Goal: Task Accomplishment & Management: Complete application form

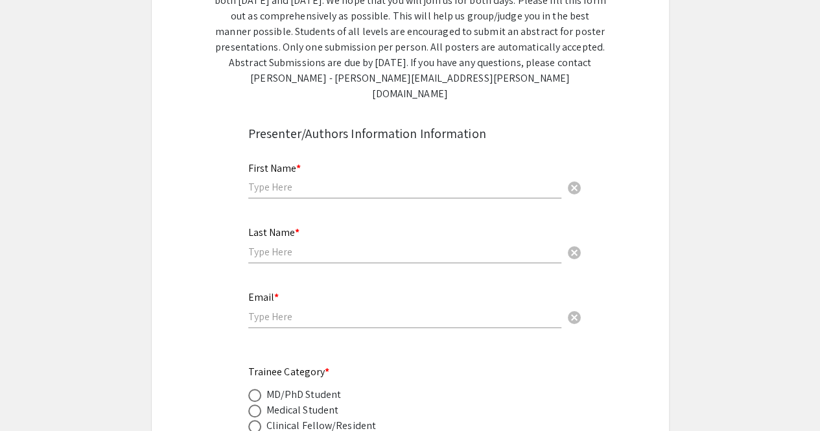
scroll to position [278, 0]
click at [314, 180] on input "text" at bounding box center [404, 187] width 313 height 14
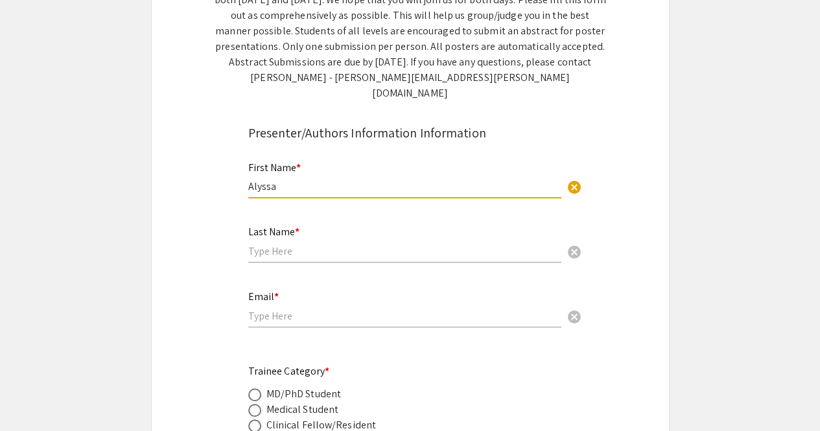
type input "Alyssa"
click at [336, 244] on input "text" at bounding box center [404, 251] width 313 height 14
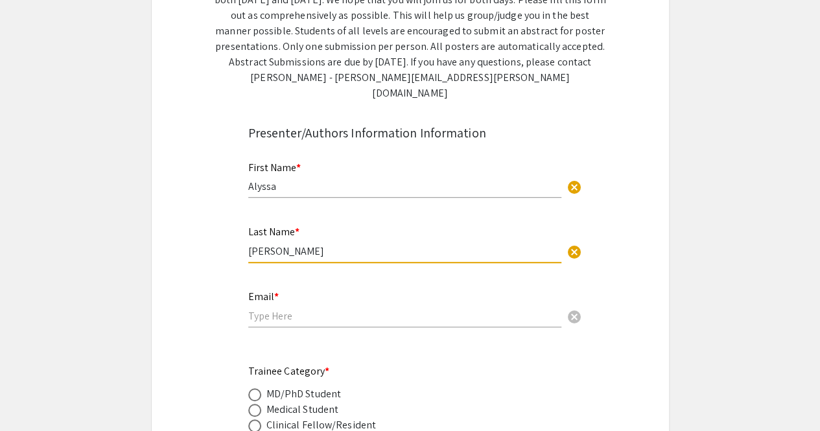
type input "[PERSON_NAME]"
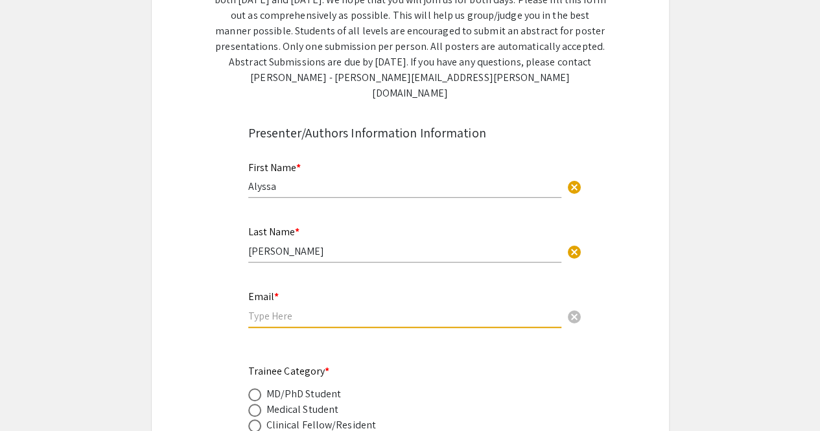
click at [283, 309] on input "email" at bounding box center [404, 316] width 313 height 14
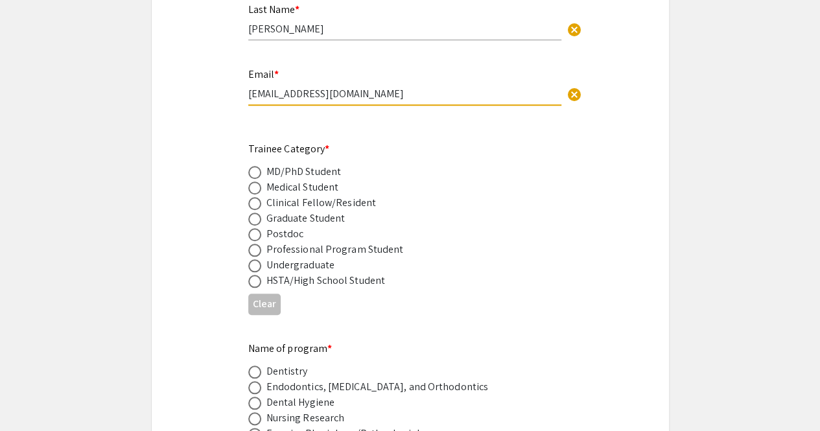
scroll to position [504, 0]
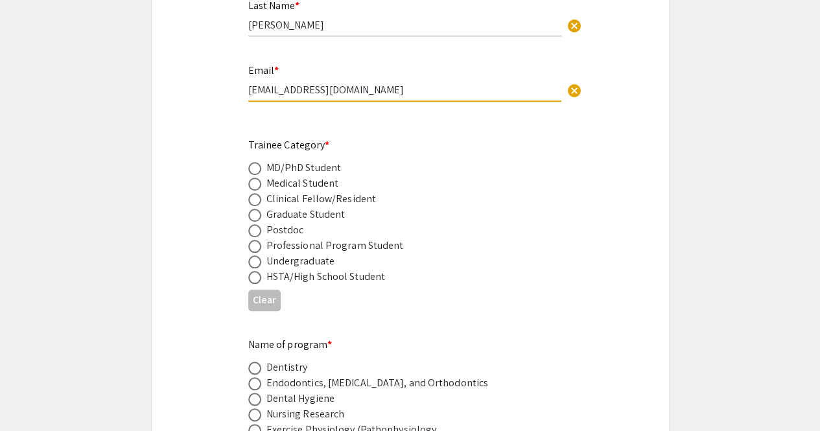
type input "[EMAIL_ADDRESS][DOMAIN_NAME]"
click at [254, 255] on span at bounding box center [254, 261] width 13 height 13
click at [254, 255] on input "radio" at bounding box center [254, 261] width 13 height 13
radio input "true"
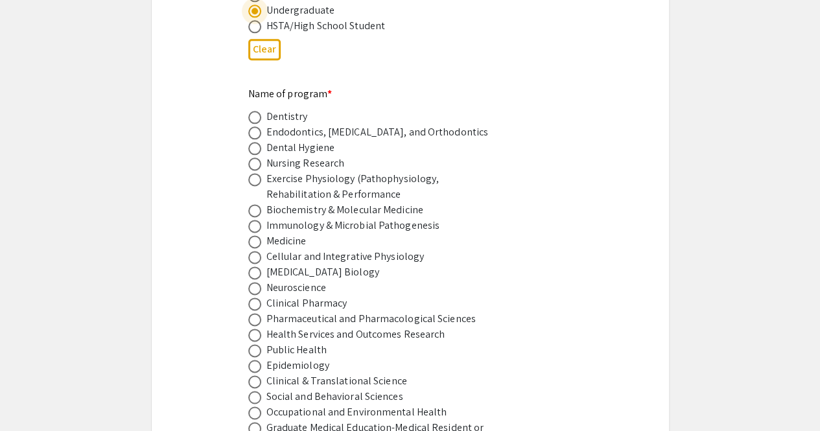
scroll to position [756, 0]
click at [256, 281] on span at bounding box center [254, 287] width 13 height 13
click at [256, 281] on input "radio" at bounding box center [254, 287] width 13 height 13
radio input "true"
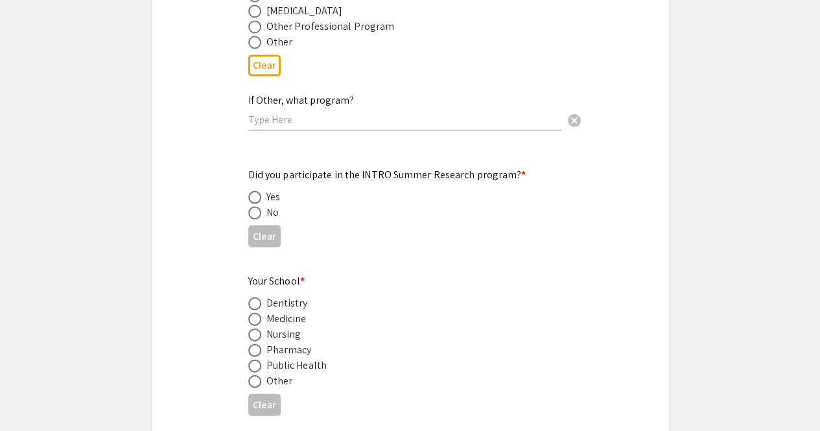
scroll to position [1220, 0]
click at [255, 205] on span at bounding box center [254, 211] width 13 height 13
click at [255, 205] on input "radio" at bounding box center [254, 211] width 13 height 13
radio input "true"
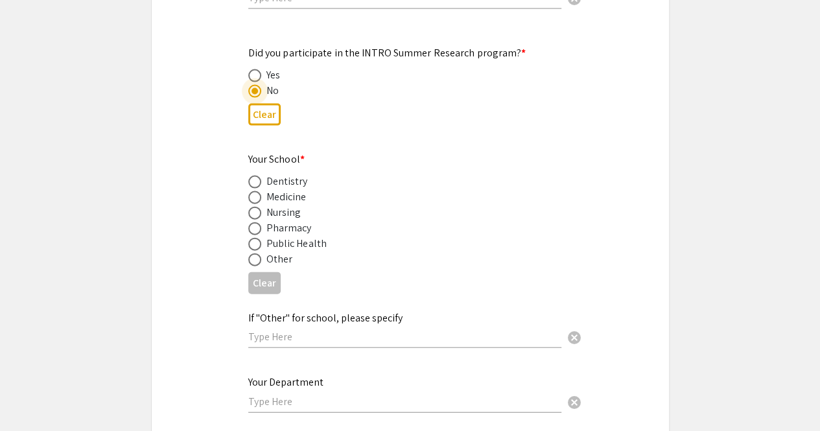
scroll to position [1351, 0]
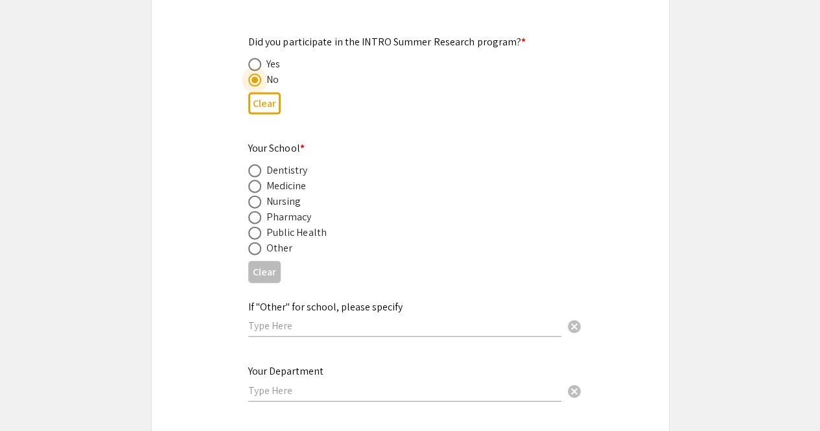
click at [253, 242] on span at bounding box center [254, 248] width 13 height 13
click at [253, 242] on input "radio" at bounding box center [254, 248] width 13 height 13
radio input "true"
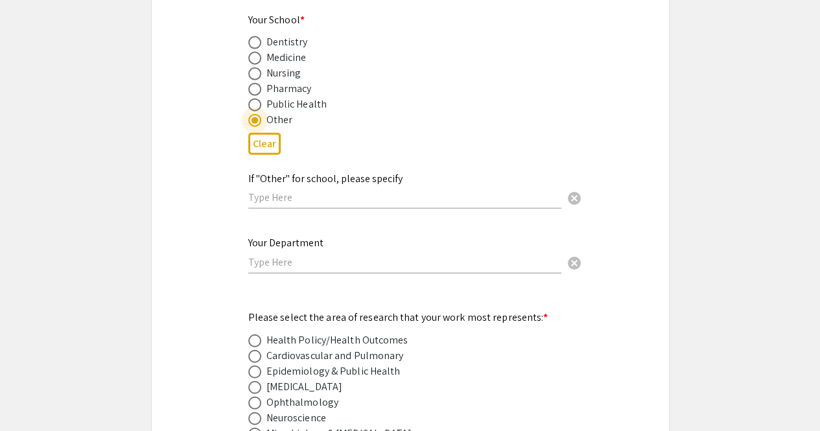
scroll to position [1485, 0]
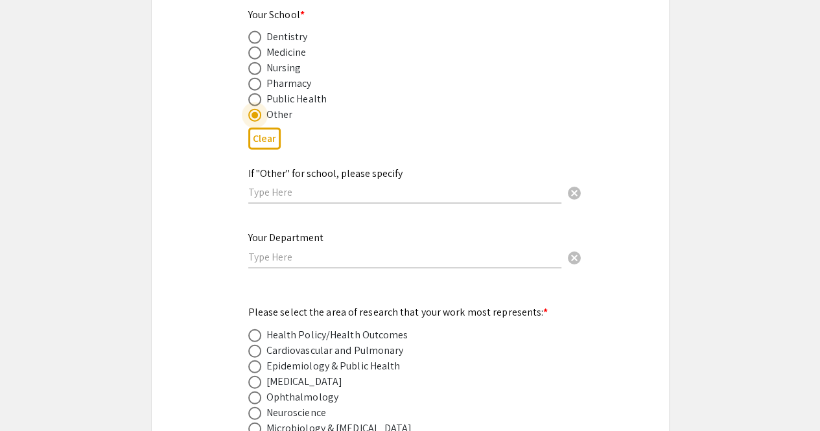
click at [338, 185] on input "text" at bounding box center [404, 192] width 313 height 14
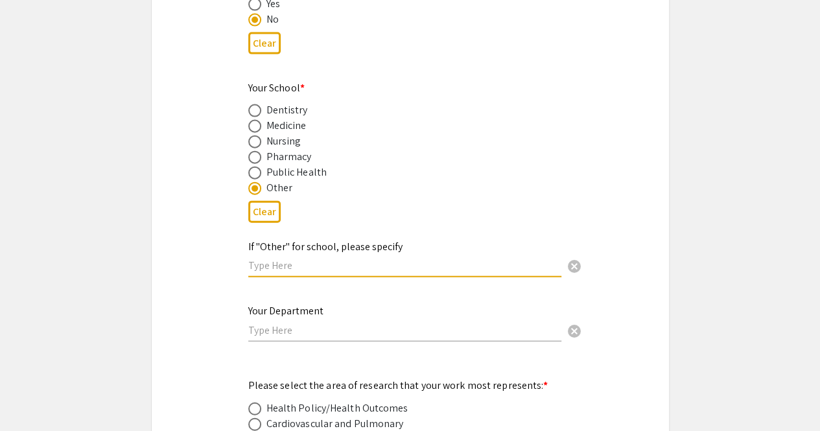
scroll to position [1408, 0]
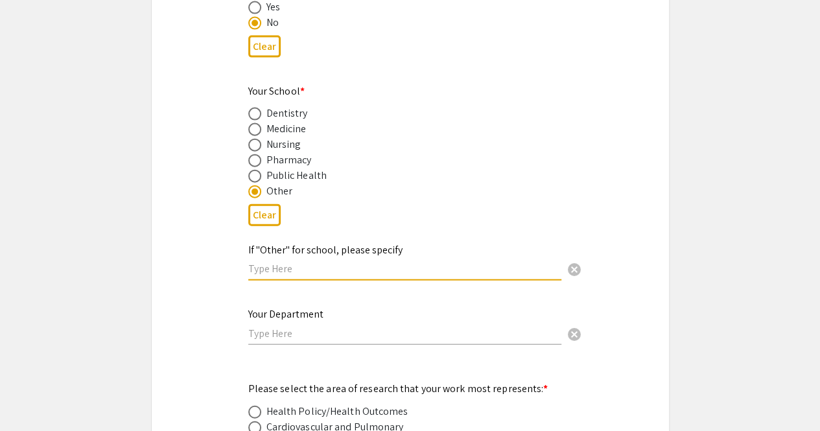
click at [312, 327] on input "text" at bounding box center [404, 334] width 313 height 14
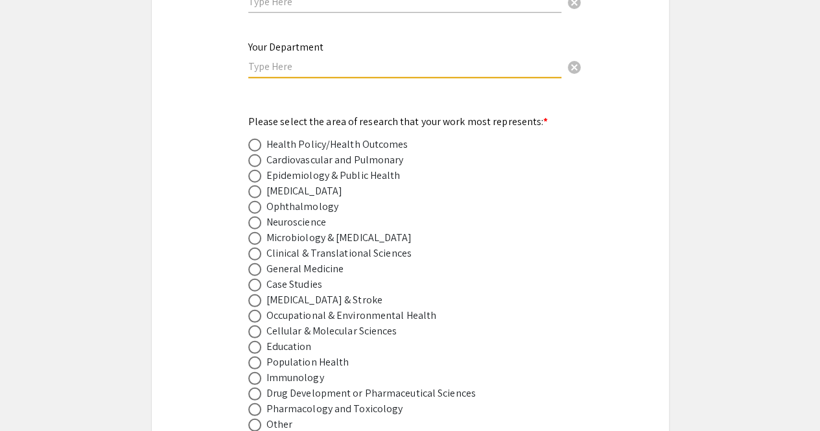
scroll to position [1676, 0]
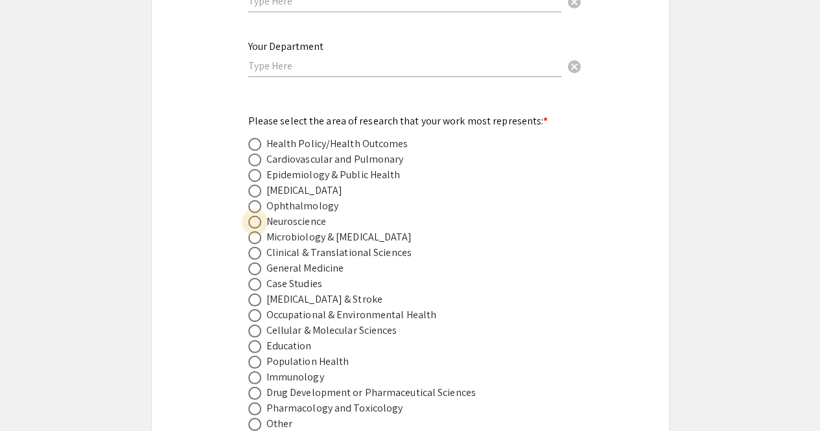
click at [257, 216] on span at bounding box center [254, 222] width 13 height 13
click at [257, 216] on input "radio" at bounding box center [254, 222] width 13 height 13
radio input "true"
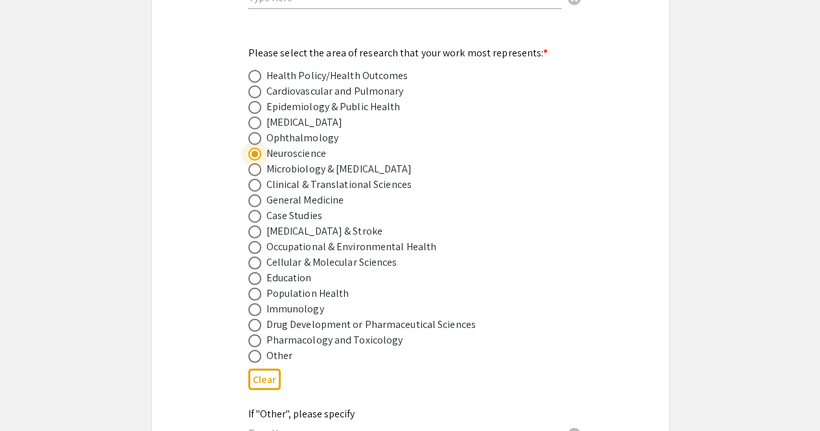
scroll to position [1745, 0]
click at [257, 303] on span at bounding box center [254, 309] width 13 height 13
click at [257, 303] on input "radio" at bounding box center [254, 309] width 13 height 13
radio input "true"
click at [257, 303] on span at bounding box center [254, 309] width 13 height 13
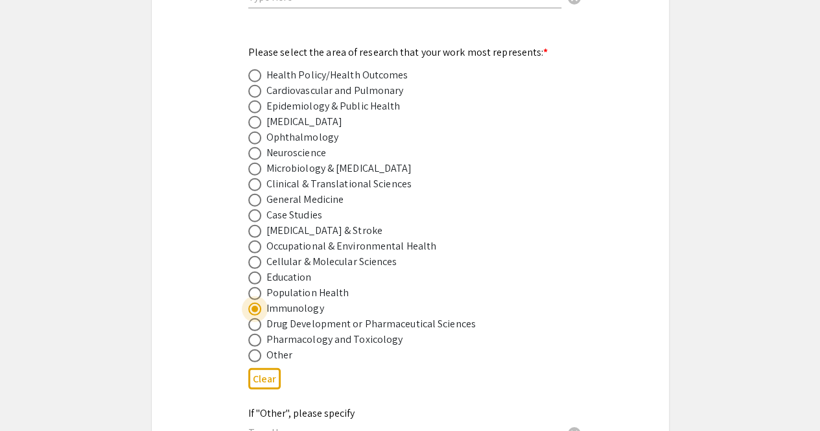
click at [257, 303] on input "radio" at bounding box center [254, 309] width 13 height 13
click at [258, 147] on span at bounding box center [254, 153] width 13 height 13
click at [258, 147] on input "radio" at bounding box center [254, 153] width 13 height 13
radio input "true"
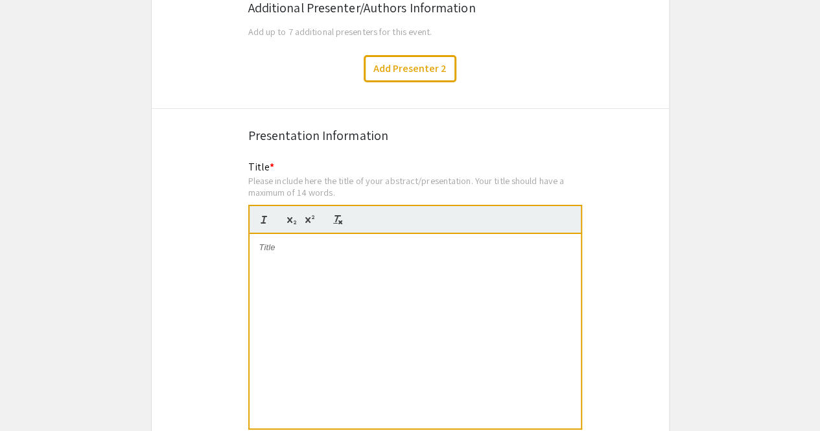
scroll to position [2250, 0]
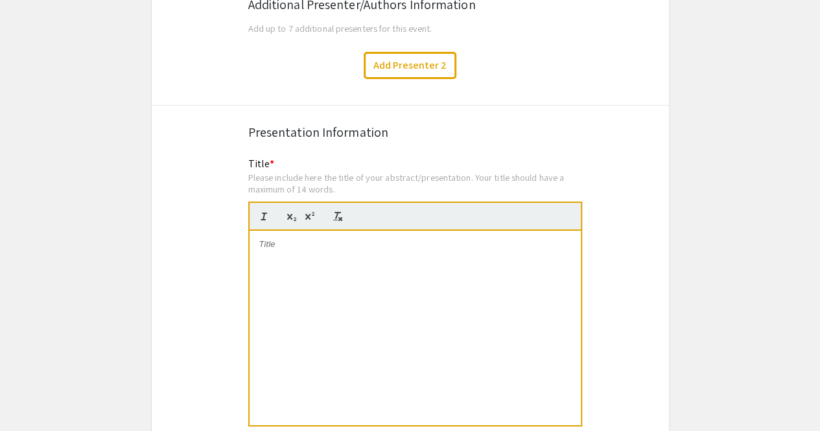
click at [292, 239] on p at bounding box center [415, 245] width 312 height 12
click at [284, 172] on div "Please include here the title of your abstract/presentation. Your title should …" at bounding box center [415, 183] width 334 height 23
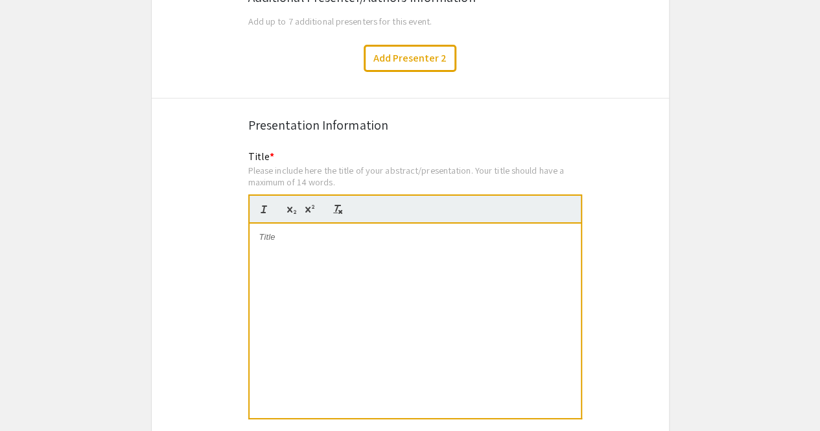
scroll to position [2252, 0]
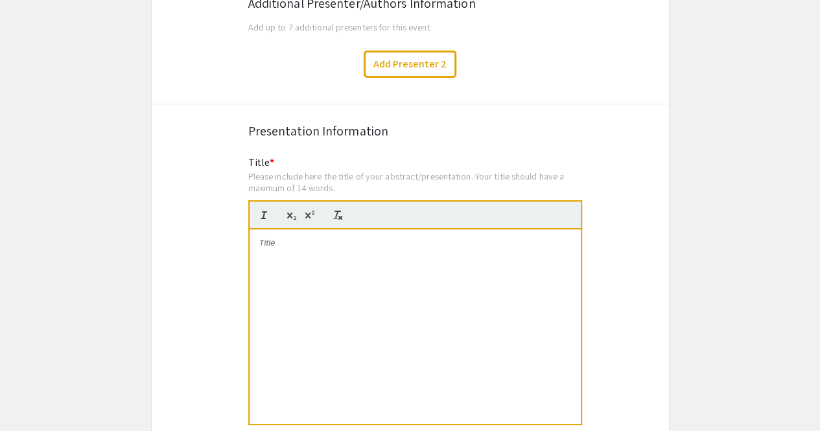
click at [332, 237] on p at bounding box center [415, 243] width 312 height 12
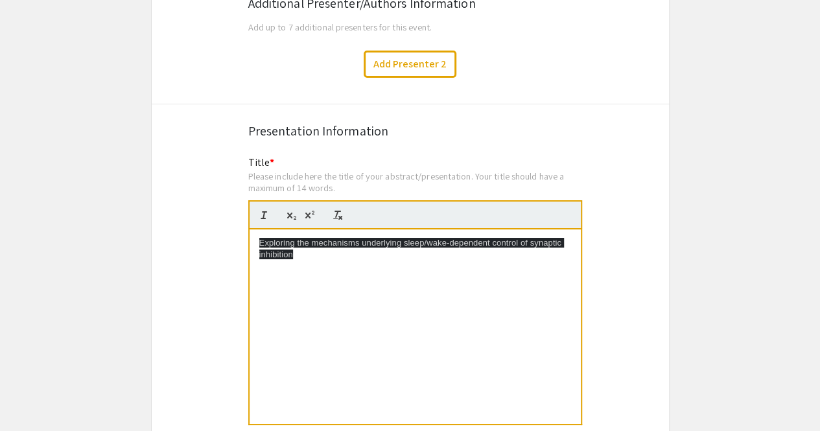
click at [307, 247] on div "Exploring the mechanisms underlying sleep/wake-dependent control of synaptic in…" at bounding box center [415, 326] width 331 height 194
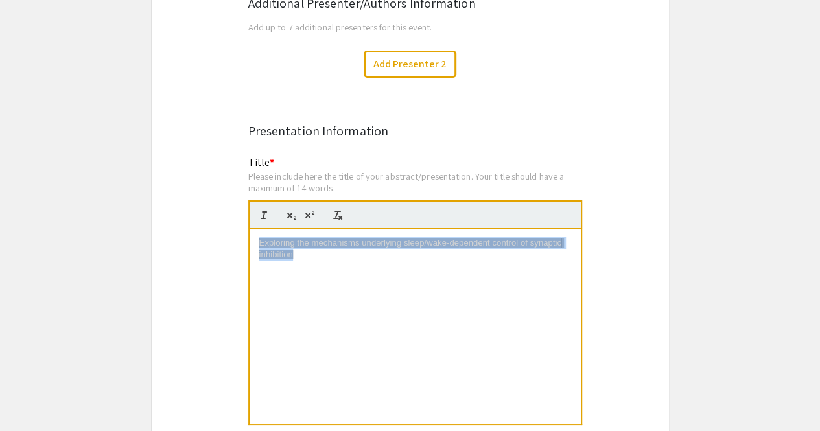
drag, startPoint x: 305, startPoint y: 240, endPoint x: 224, endPoint y: 209, distance: 87.0
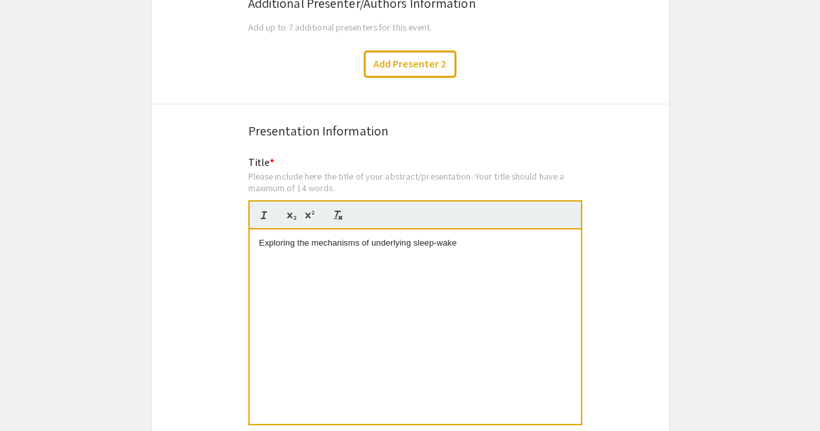
click at [441, 237] on p "Exploring the mechanisms of underlying sleep-wake" at bounding box center [415, 243] width 312 height 12
click at [469, 237] on p "Exploring the mechanisms of underlying sleep/wake" at bounding box center [415, 243] width 312 height 12
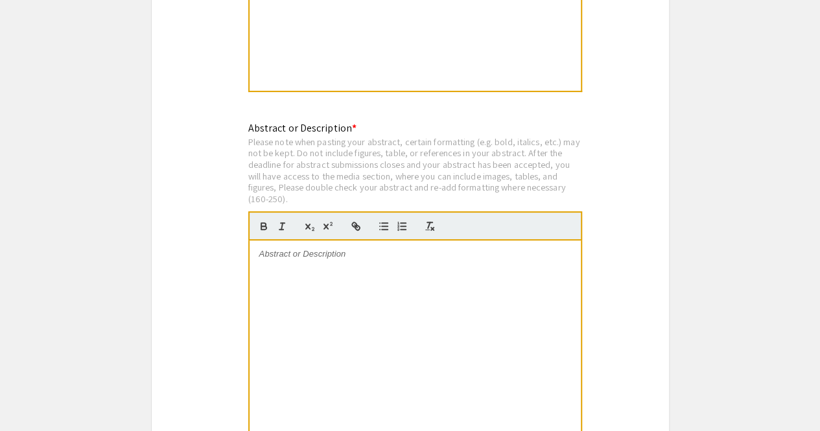
scroll to position [2586, 0]
click at [324, 250] on div at bounding box center [415, 336] width 331 height 194
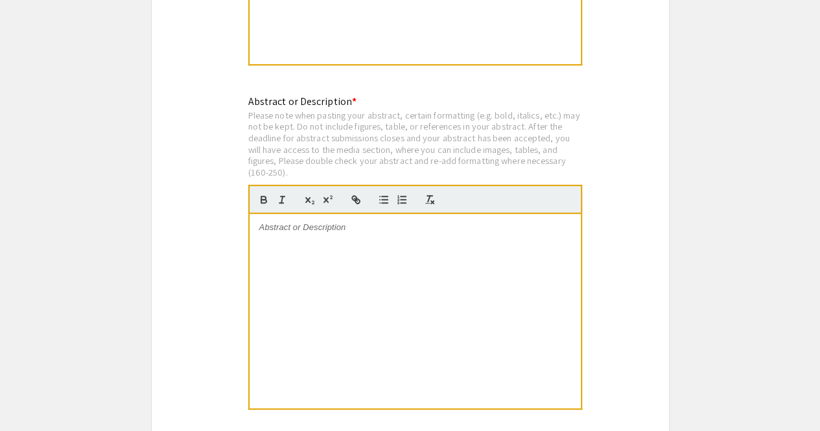
click at [299, 224] on div at bounding box center [415, 311] width 331 height 194
paste div
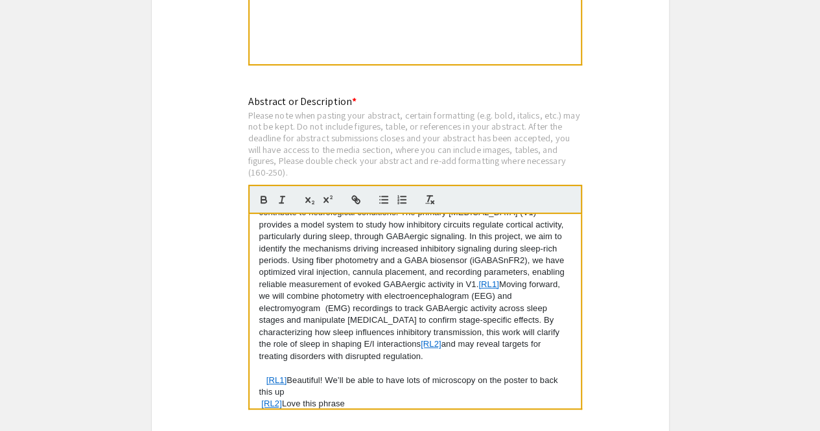
scroll to position [84, 0]
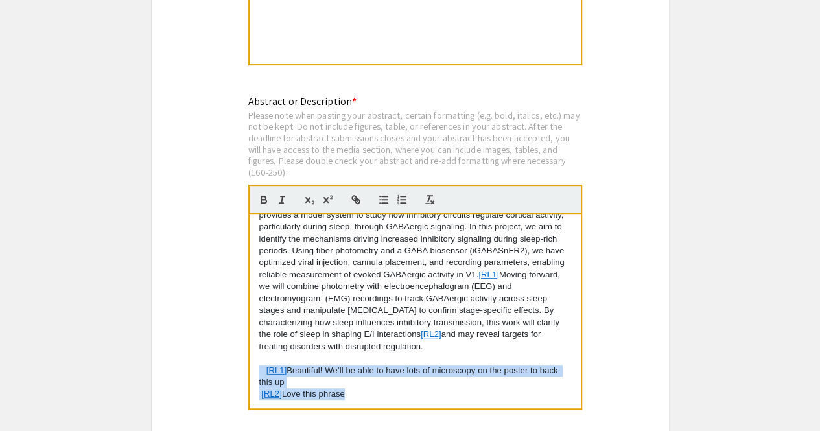
drag, startPoint x: 363, startPoint y: 383, endPoint x: 253, endPoint y: 350, distance: 114.4
click at [253, 350] on div "Sleep is critical for cortical plasticity and for regulating the ratio of synap…" at bounding box center [415, 311] width 331 height 194
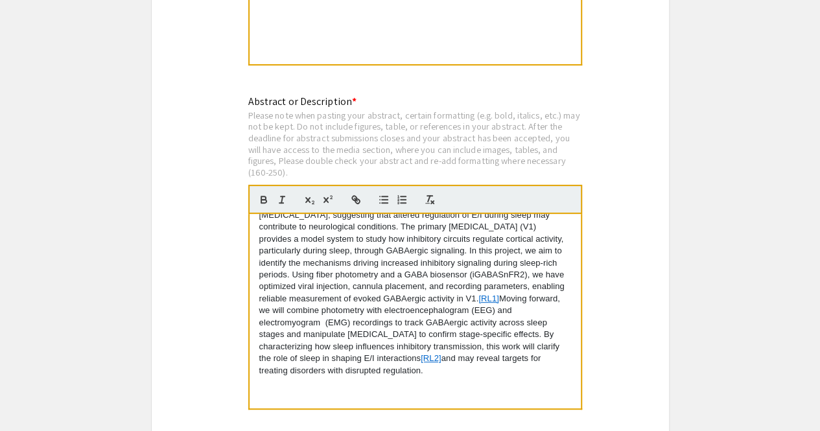
scroll to position [60, 0]
click at [282, 295] on p "Sleep is critical for cortical plasticity and for regulating the ratio of synap…" at bounding box center [415, 268] width 312 height 215
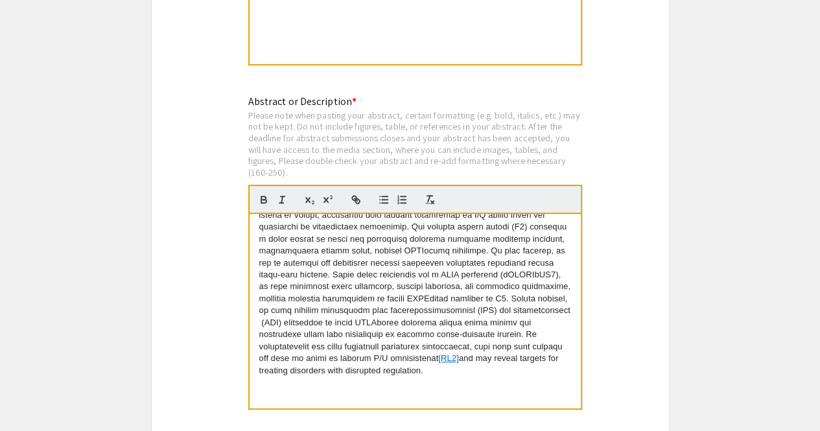
click at [472, 344] on p "[RL2] and may reveal targets for treating disorders with disrupted regulation." at bounding box center [415, 268] width 312 height 215
click at [327, 307] on p at bounding box center [415, 268] width 312 height 215
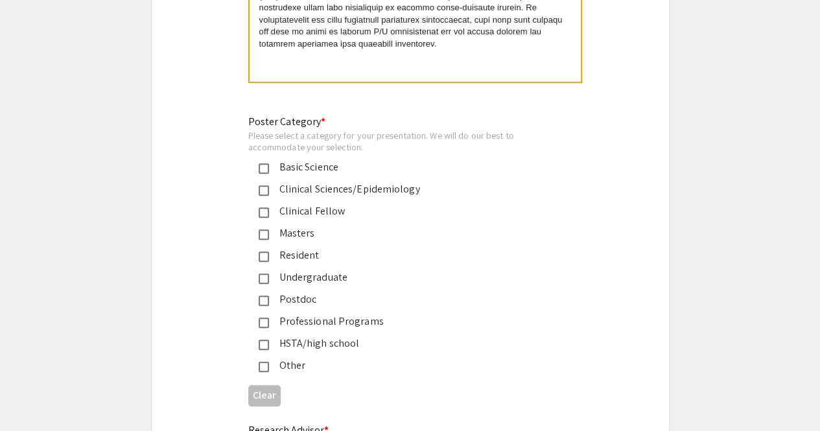
scroll to position [2939, 0]
click at [316, 269] on div "Undergraduate" at bounding box center [405, 277] width 272 height 16
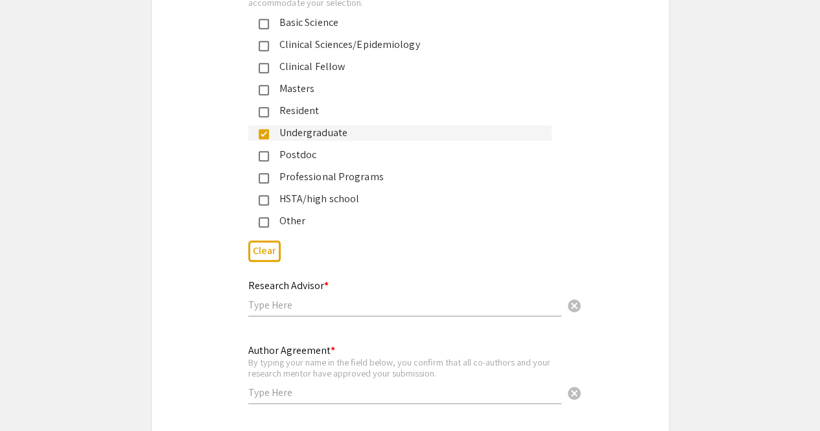
scroll to position [3085, 0]
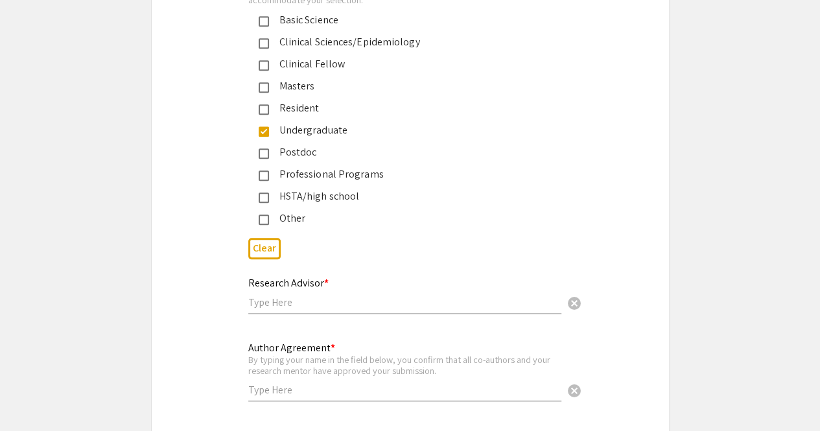
click at [369, 296] on input "text" at bounding box center [404, 303] width 313 height 14
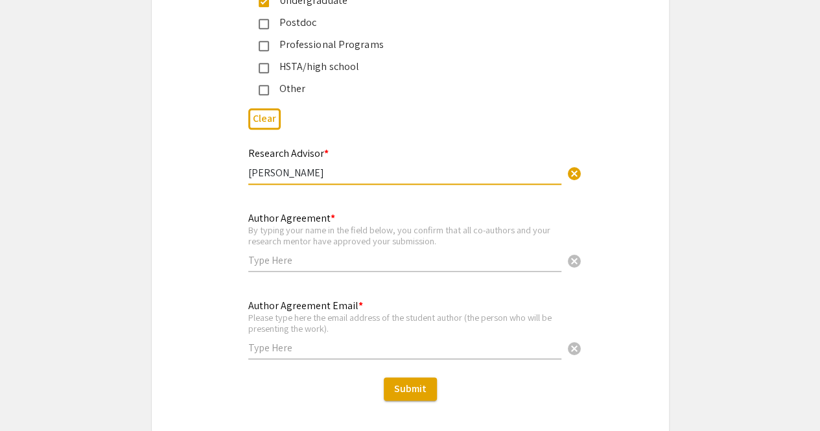
scroll to position [3215, 0]
type input "[PERSON_NAME]"
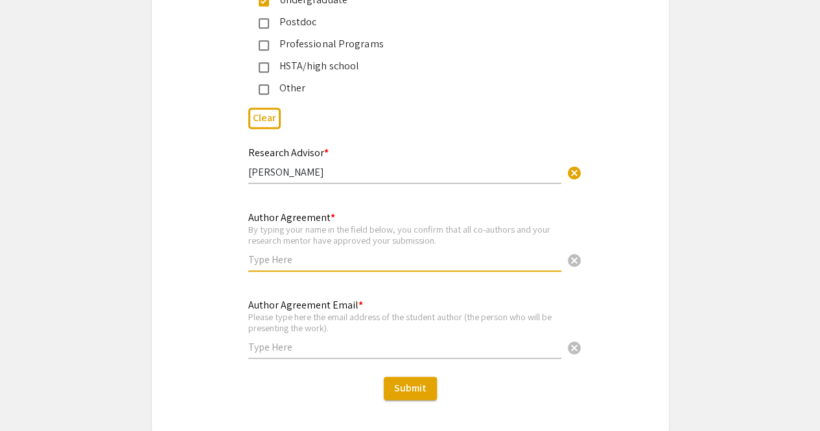
click at [298, 253] on input "text" at bounding box center [404, 260] width 313 height 14
type input "[PERSON_NAME]"
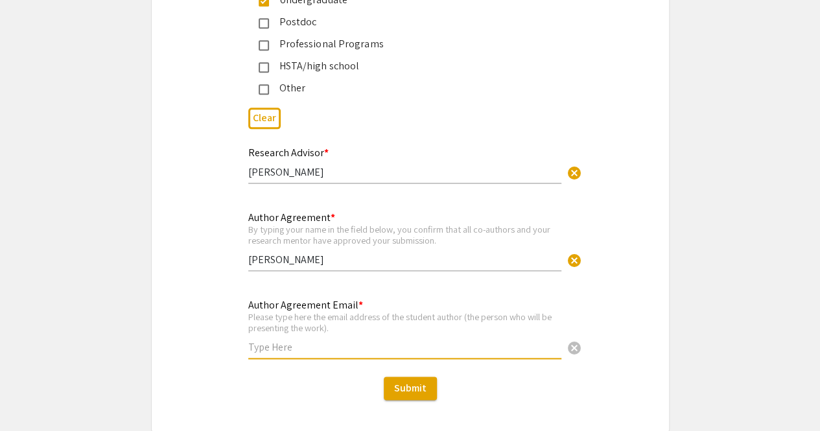
click at [312, 340] on input "text" at bounding box center [404, 347] width 313 height 14
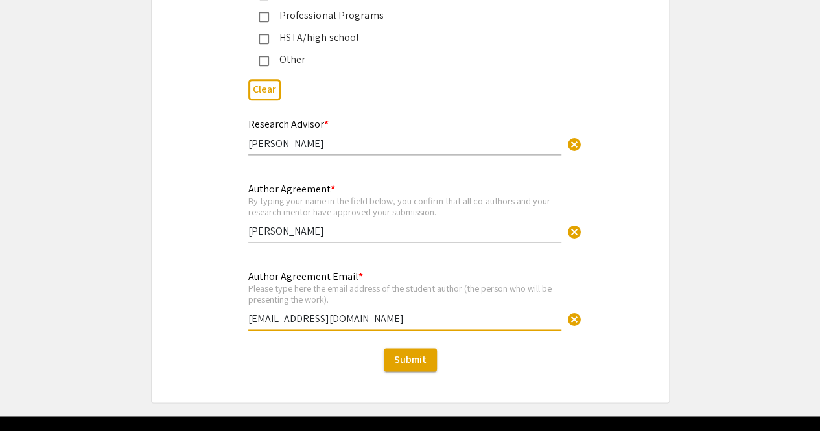
scroll to position [3179, 0]
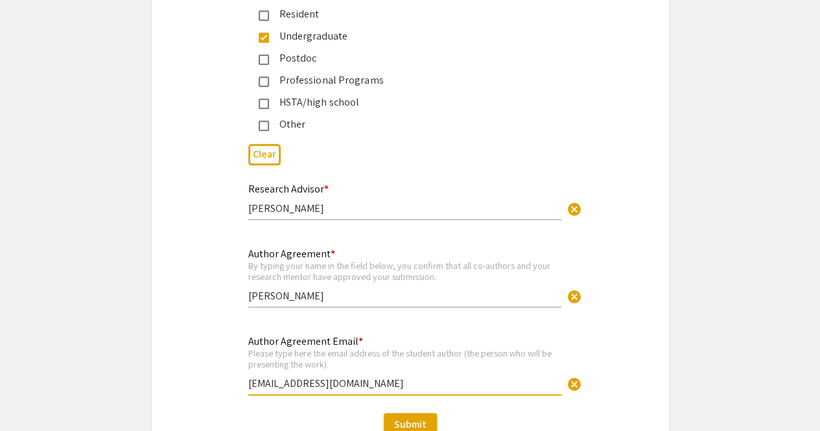
type input "[EMAIL_ADDRESS][DOMAIN_NAME]"
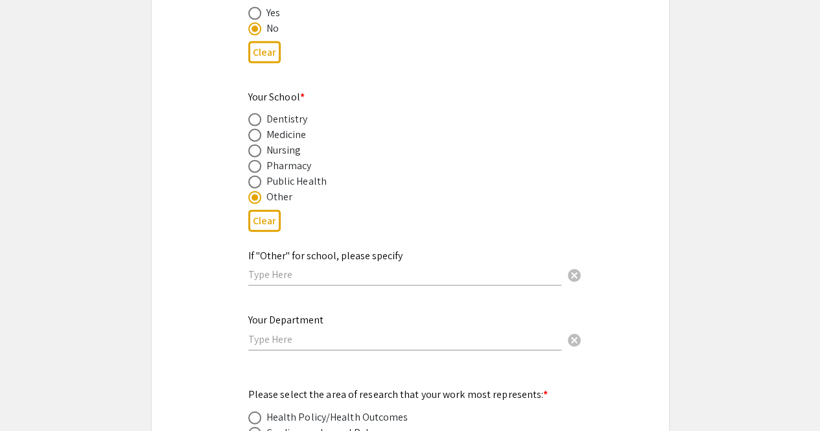
scroll to position [1487, 0]
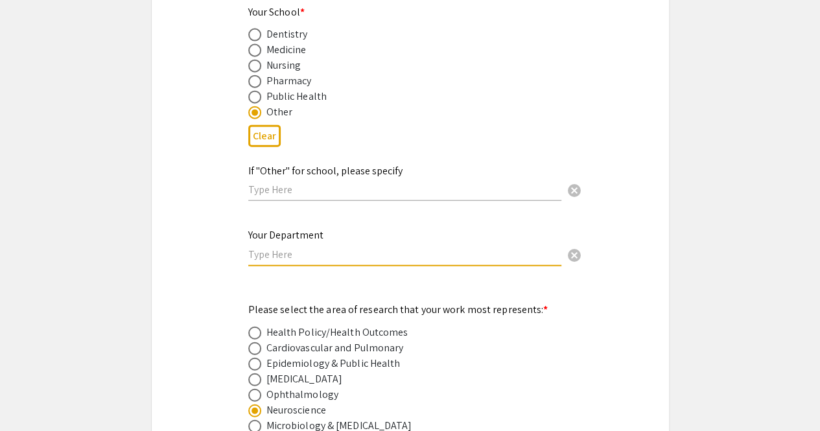
click at [386, 248] on input "text" at bounding box center [404, 255] width 313 height 14
type input "Neuroscience"
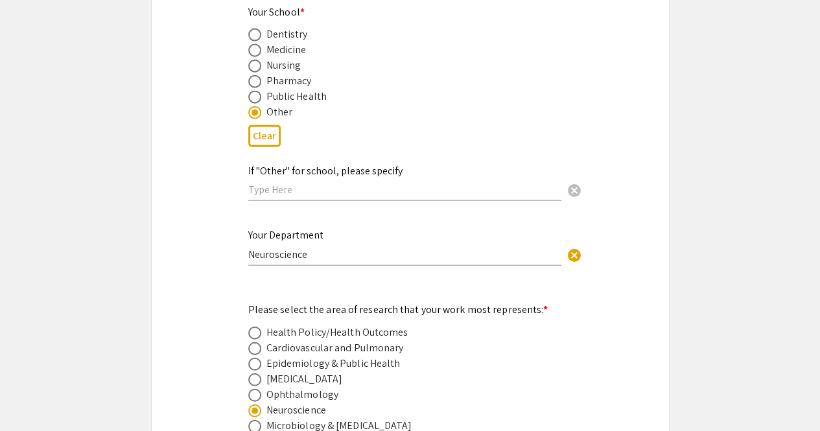
click at [303, 164] on mat-label "If "Other" for school, please specify" at bounding box center [325, 171] width 154 height 14
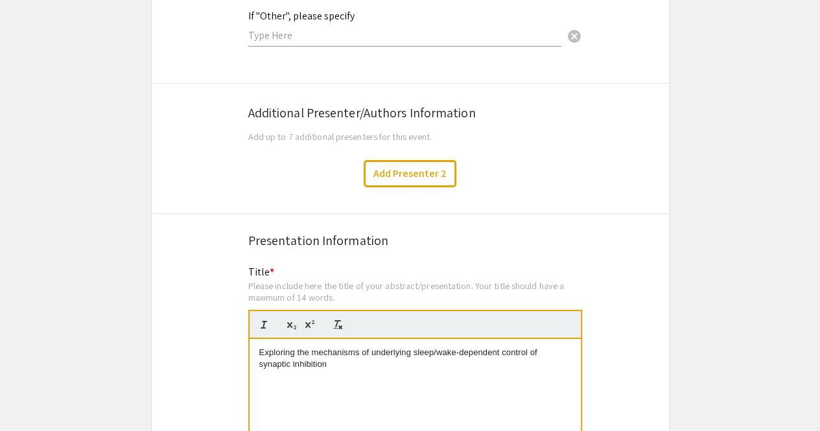
scroll to position [2141, 0]
type input "[PERSON_NAME][GEOGRAPHIC_DATA]"
